Goal: Obtain resource: Download file/media

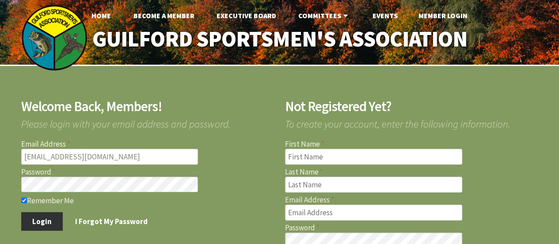
type input "[EMAIL_ADDRESS][DOMAIN_NAME]"
click at [46, 216] on button "Login" at bounding box center [42, 221] width 42 height 19
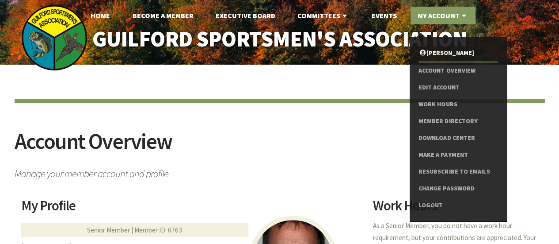
click at [451, 18] on link "My Account" at bounding box center [443, 16] width 65 height 18
click at [460, 134] on link "Download Center" at bounding box center [458, 138] width 79 height 17
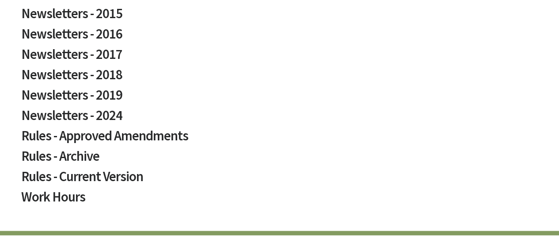
scroll to position [601, 0]
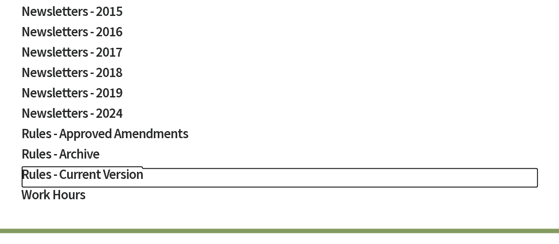
click at [119, 178] on h2 "Rules - Current Version" at bounding box center [279, 177] width 517 height 20
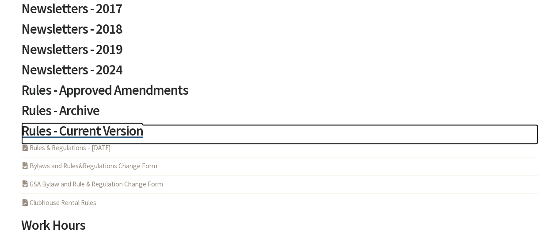
scroll to position [659, 0]
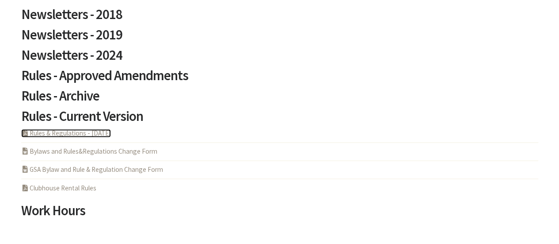
click at [73, 134] on link "PDF Acrobat Document Rules & Regulations - 5-6-2025" at bounding box center [66, 133] width 90 height 8
